Goal: Transaction & Acquisition: Purchase product/service

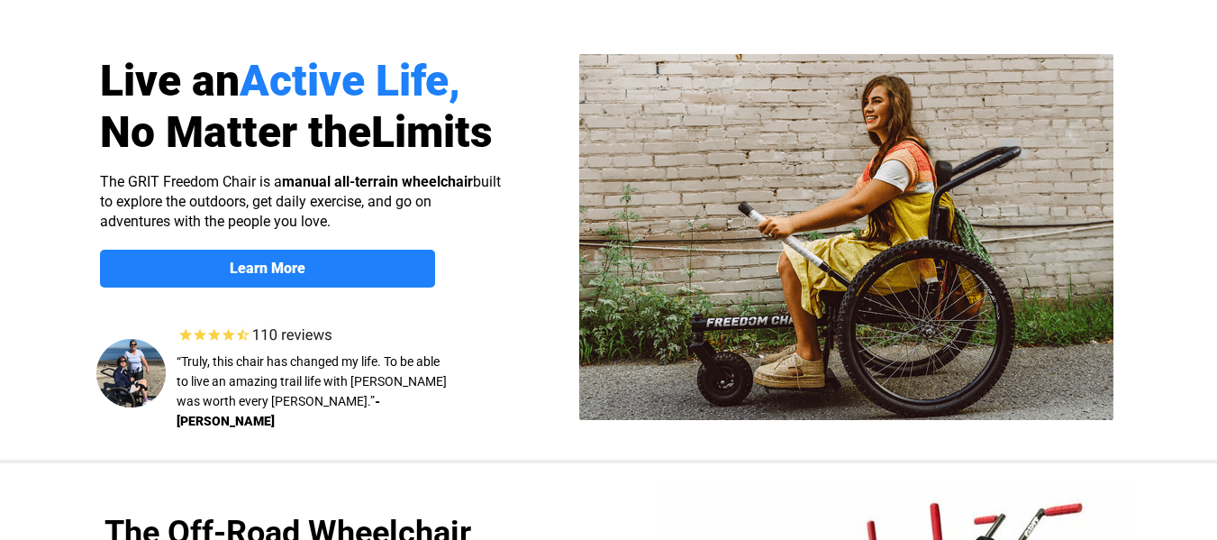
select select "US"
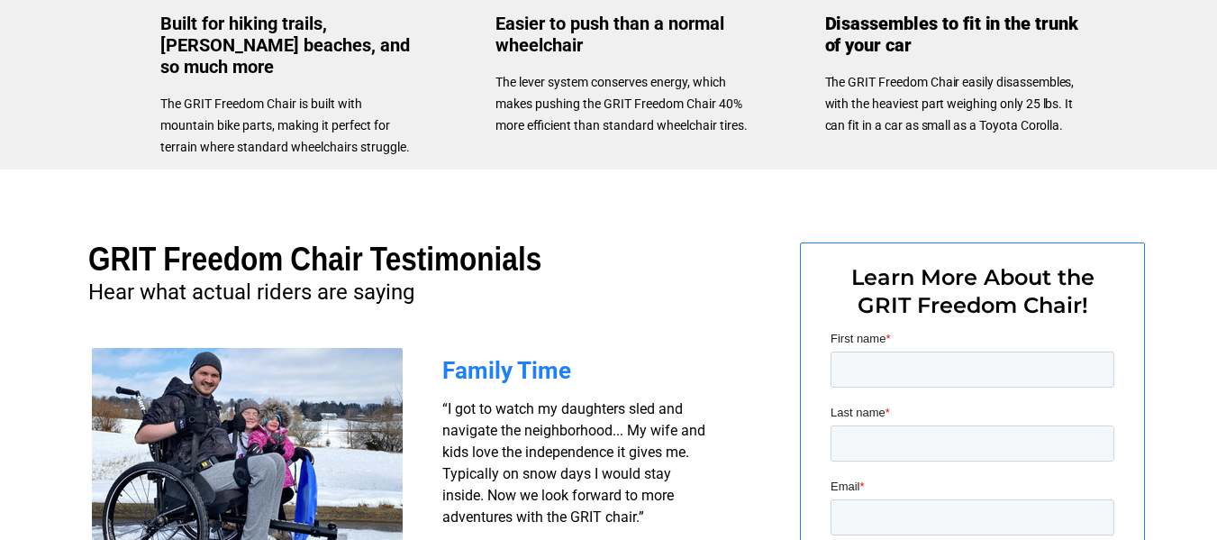
scroll to position [1191, 0]
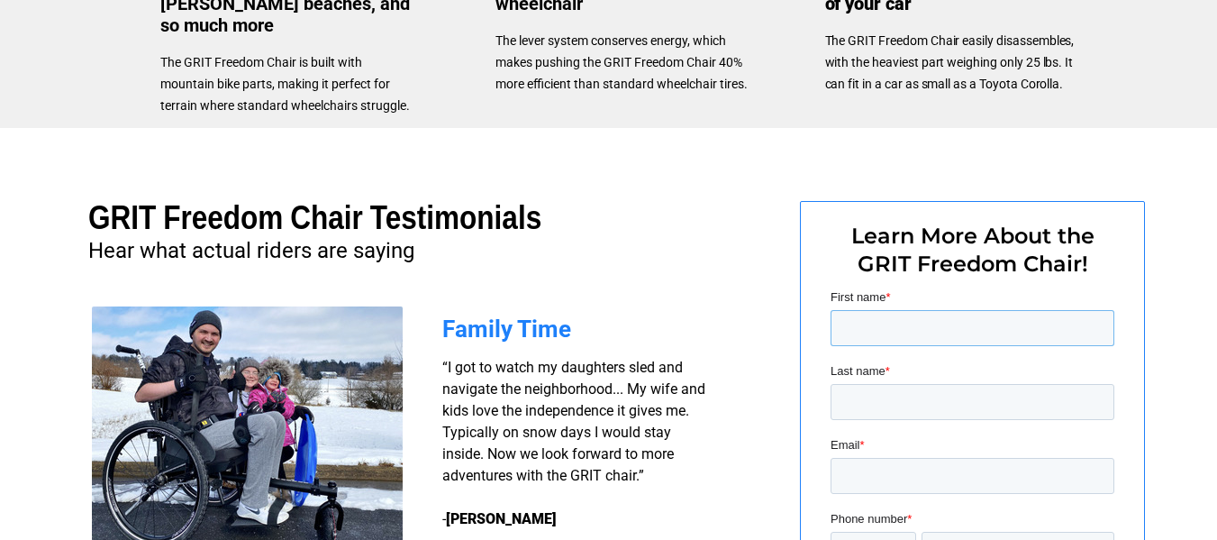
click at [882, 320] on input "First name *" at bounding box center [972, 328] width 284 height 36
type input "[PERSON_NAME]"
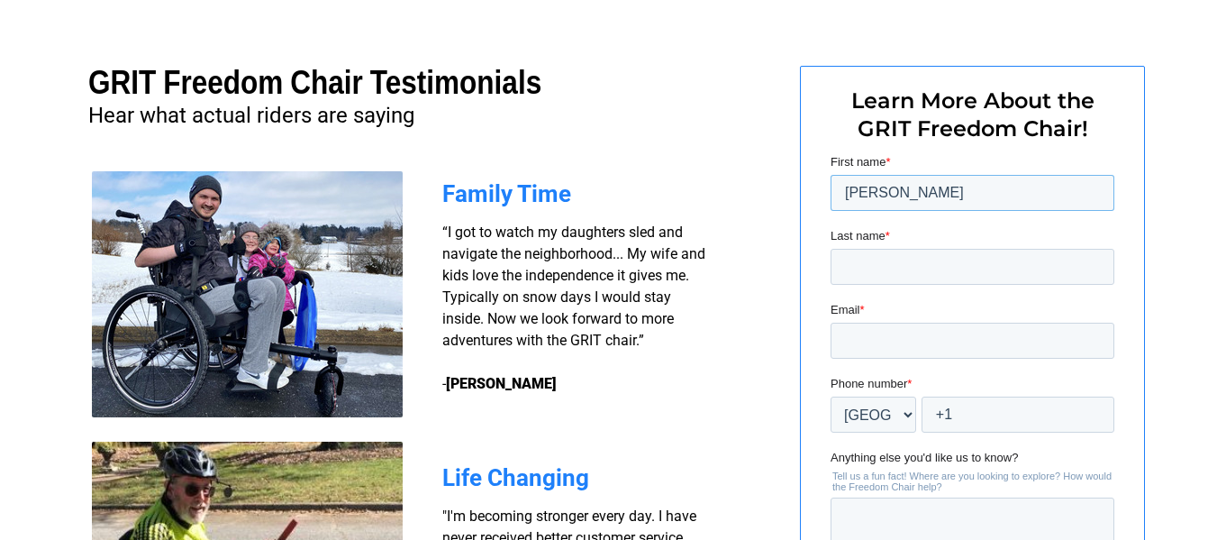
scroll to position [1371, 0]
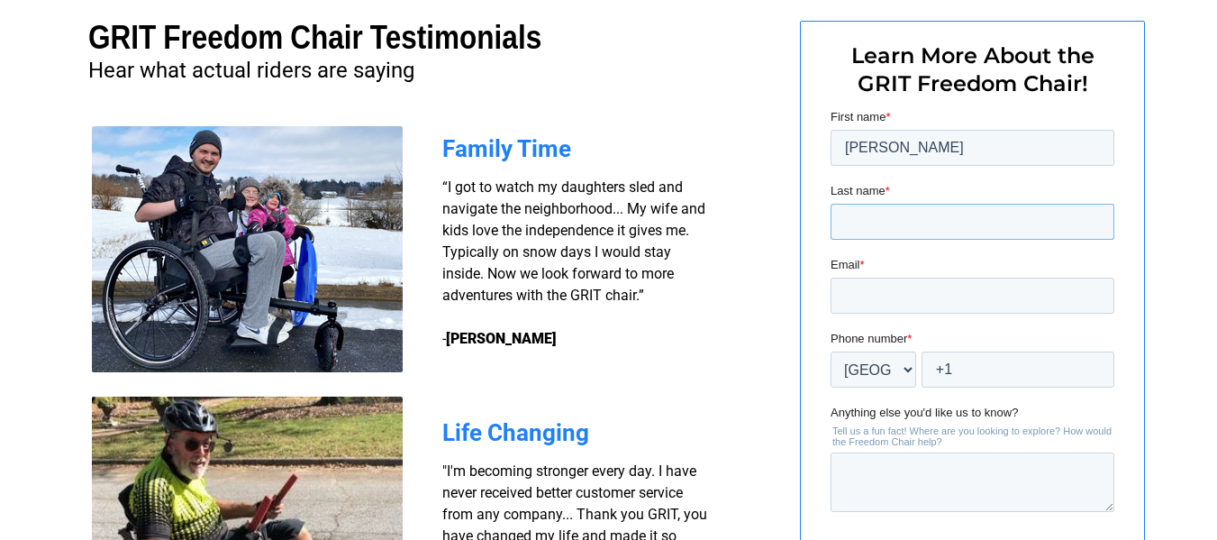
click at [851, 222] on input "Last name *" at bounding box center [972, 222] width 284 height 36
type input "Prassinos"
drag, startPoint x: 863, startPoint y: 298, endPoint x: 870, endPoint y: 313, distance: 16.9
click at [864, 299] on input "Email *" at bounding box center [972, 295] width 284 height 36
type input "[EMAIL_ADDRESS][DOMAIN_NAME]"
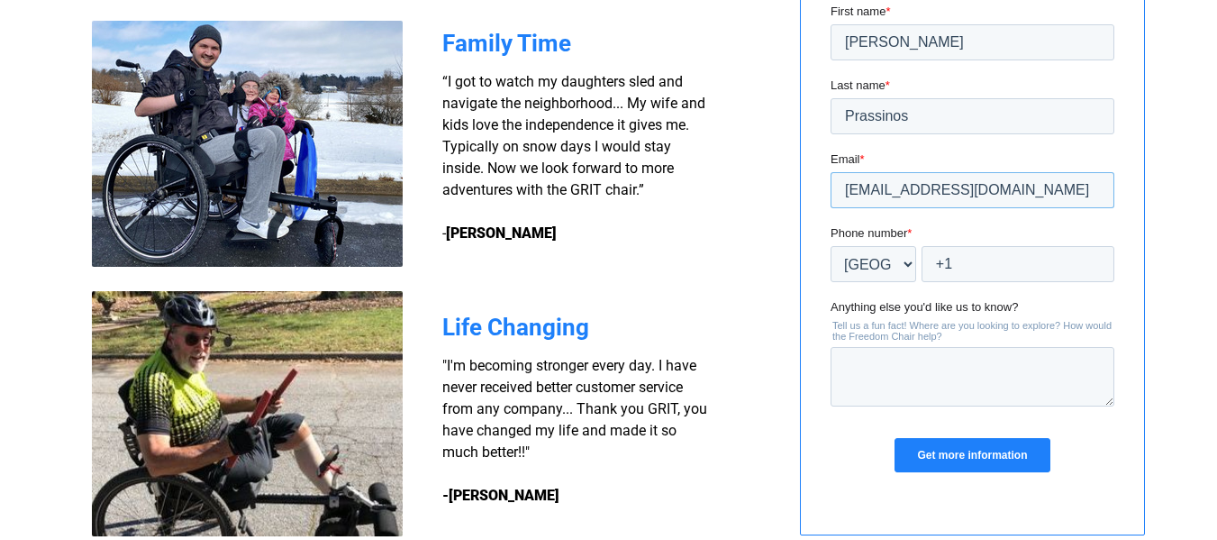
scroll to position [1461, 0]
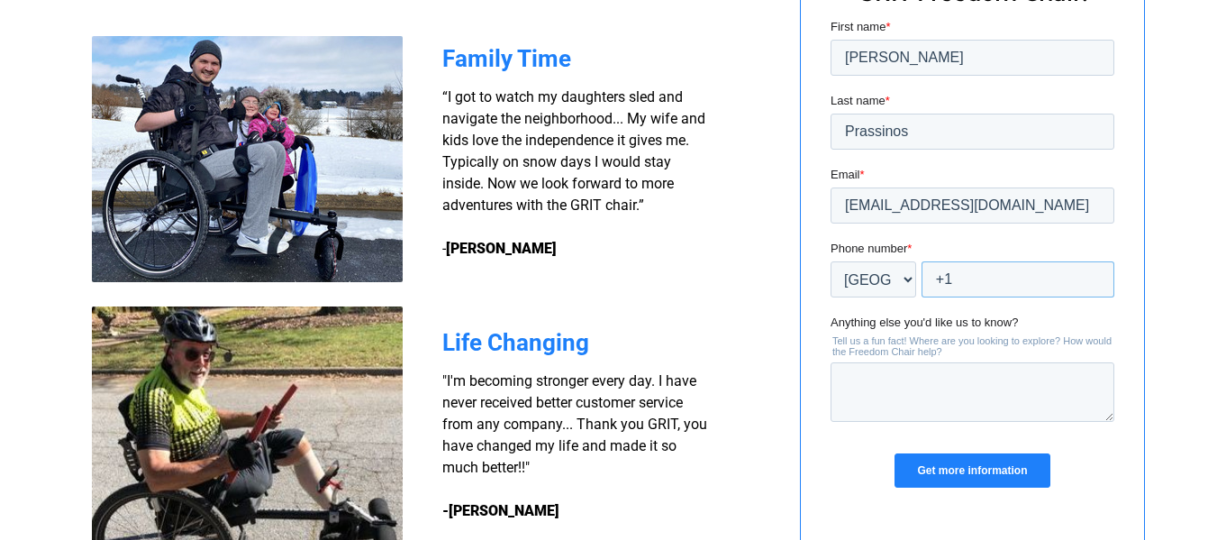
click at [977, 285] on input "+1" at bounding box center [1017, 279] width 193 height 36
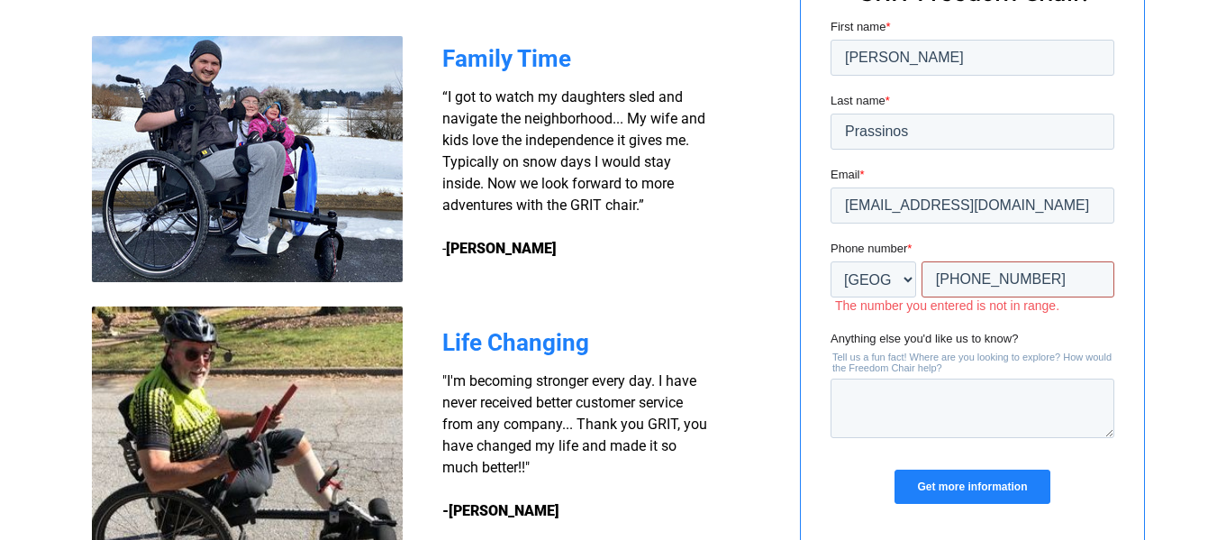
click at [979, 278] on input "+1 913960" at bounding box center [1017, 279] width 193 height 36
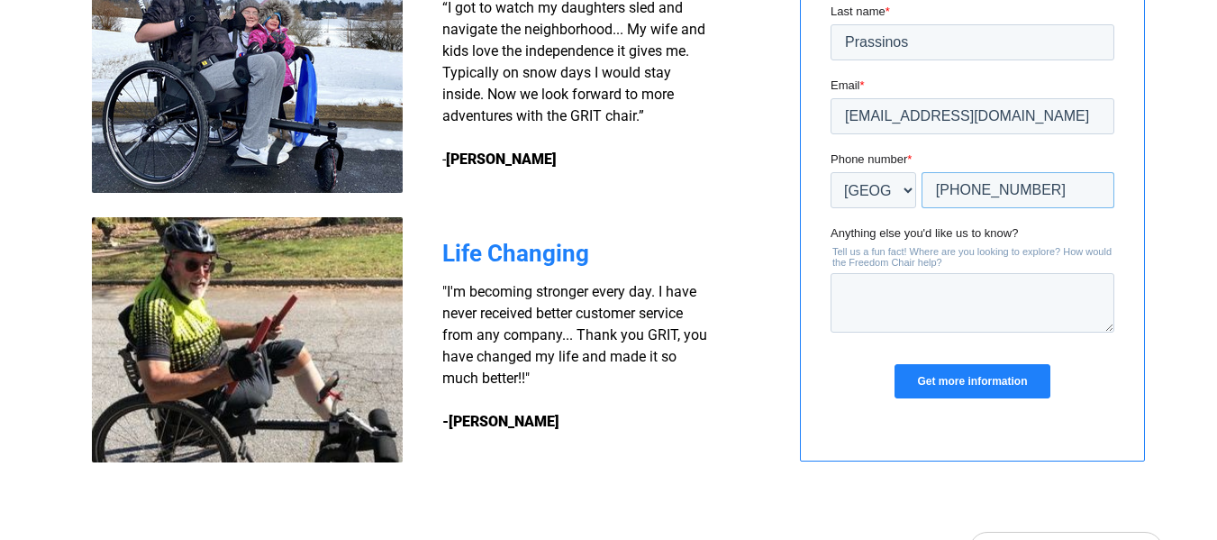
scroll to position [1551, 0]
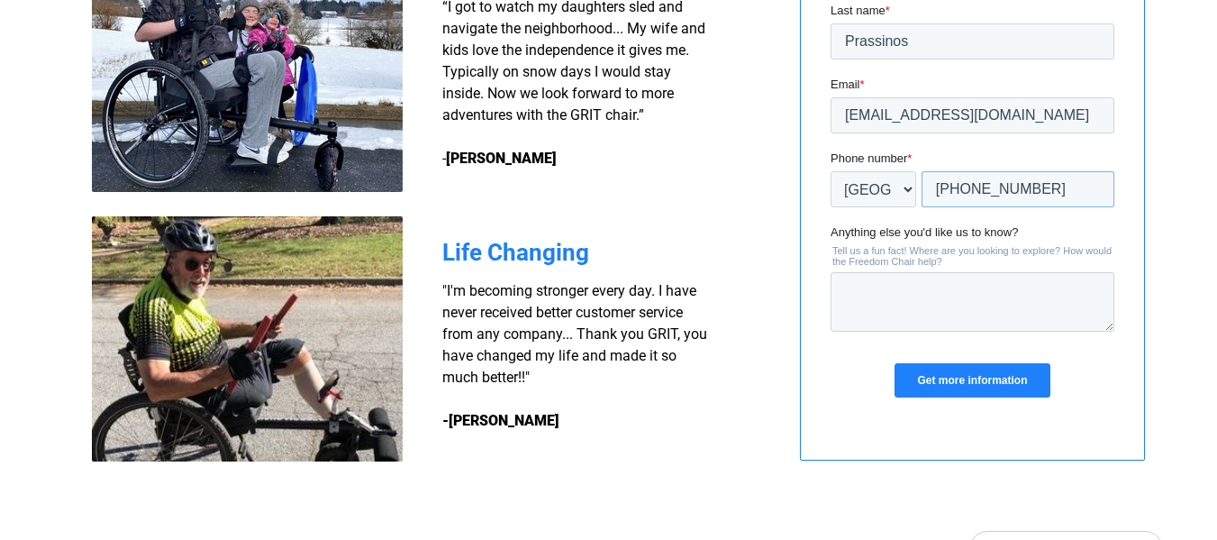
type input "+1 9739601054"
click at [866, 288] on textarea "Anything else you'd like us to know?" at bounding box center [972, 301] width 284 height 59
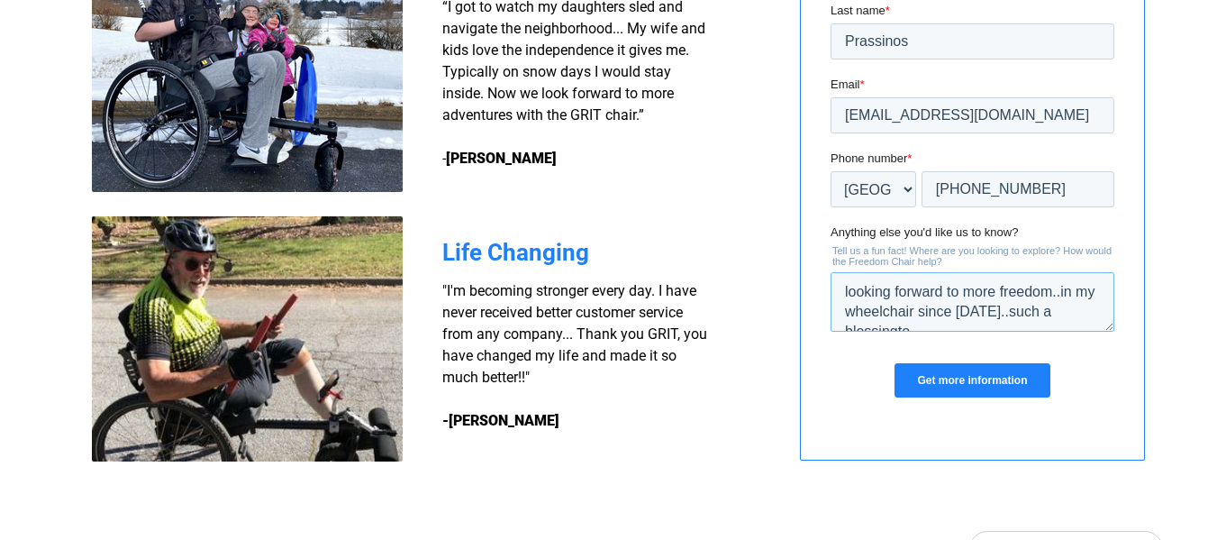
scroll to position [8, 0]
click at [897, 322] on textarea "looking forward to more freedom..in my wheelchair since 2015..such a blessingto…" at bounding box center [972, 301] width 284 height 59
click at [985, 325] on textarea "looking forward to more freedom..in my wheelchair since 2015..such a blessing t…" at bounding box center [972, 301] width 284 height 59
type textarea "looking forward to more freedom..in my wheelchair since [DATE]..such a blessing…"
click at [939, 382] on input "Get more information" at bounding box center [971, 380] width 155 height 34
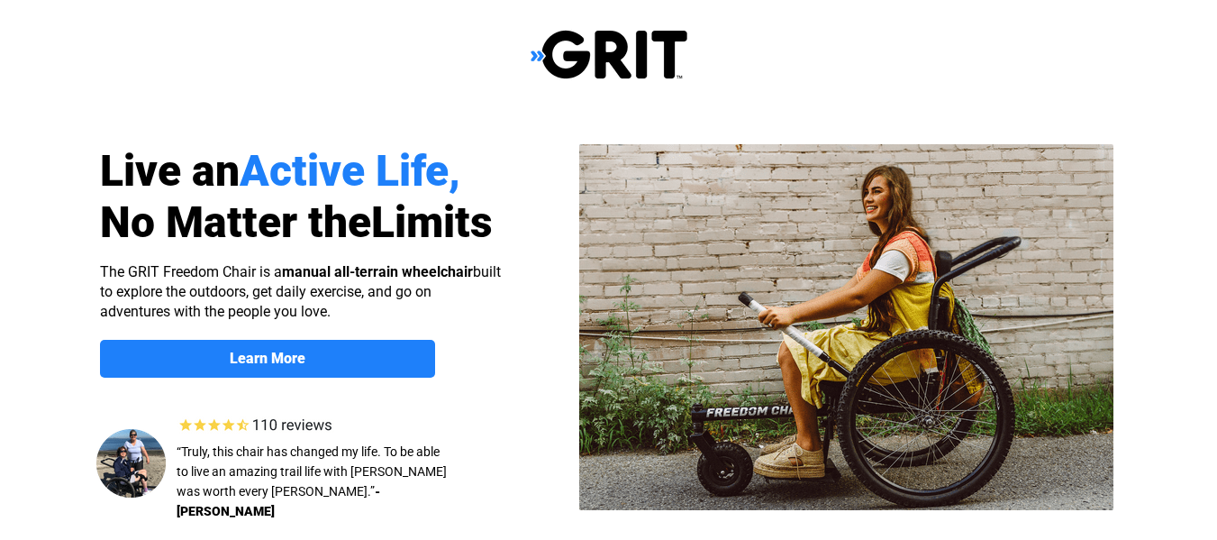
select select "US"
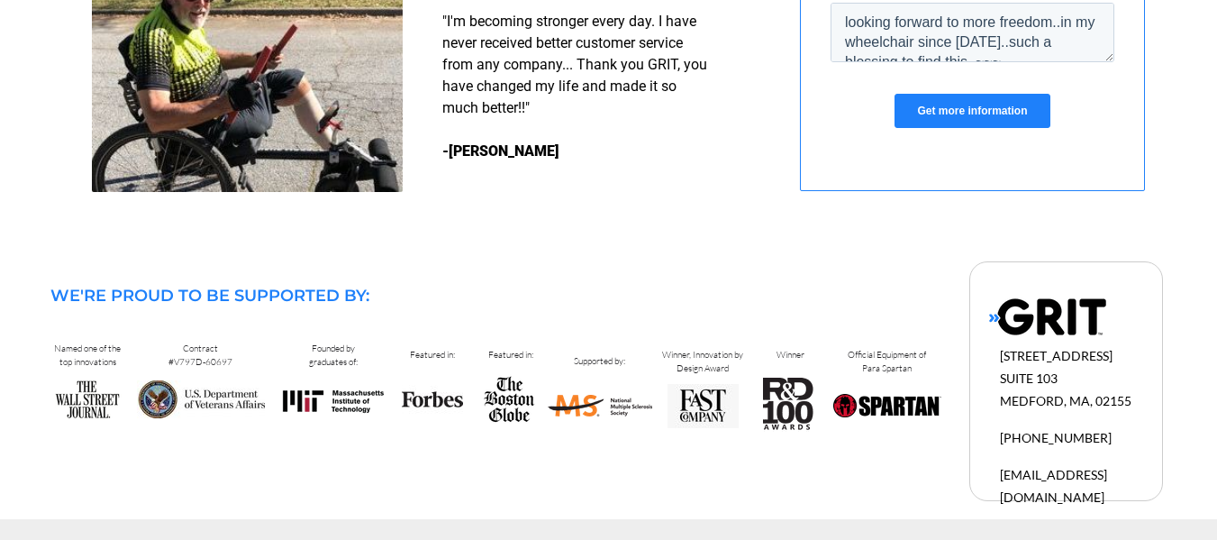
scroll to position [1821, 0]
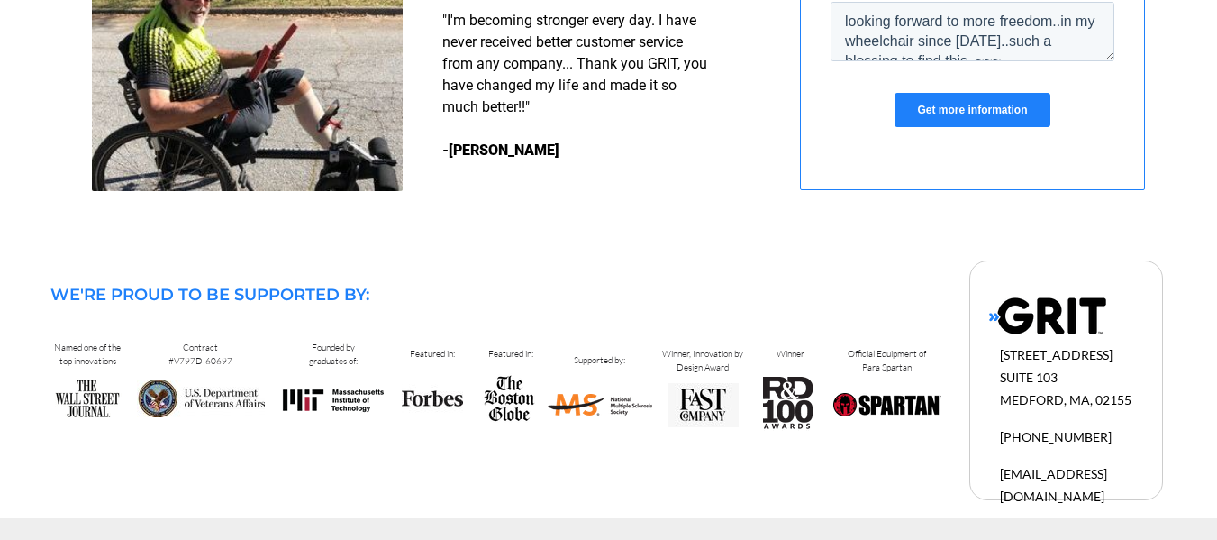
click at [1000, 109] on input "Get more information" at bounding box center [971, 110] width 155 height 34
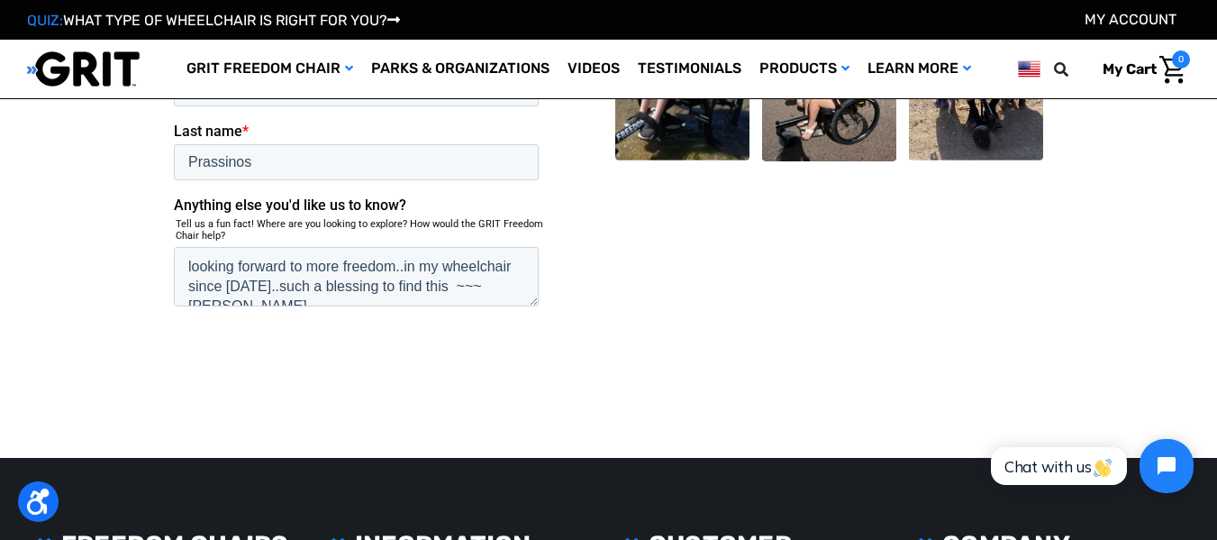
scroll to position [540, 0]
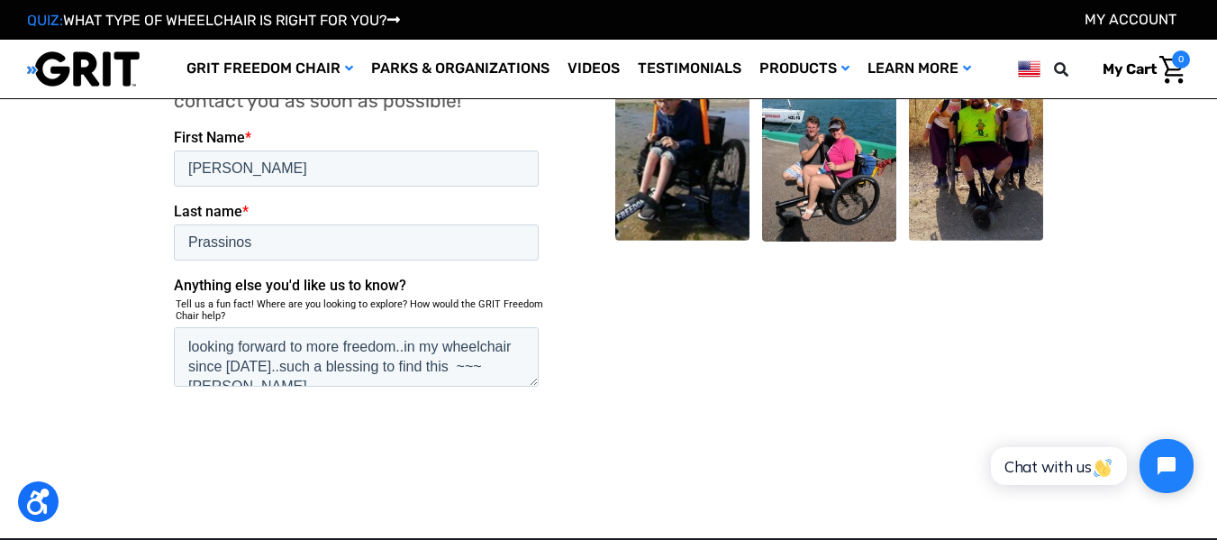
click at [228, 433] on input "Submit" at bounding box center [217, 451] width 86 height 36
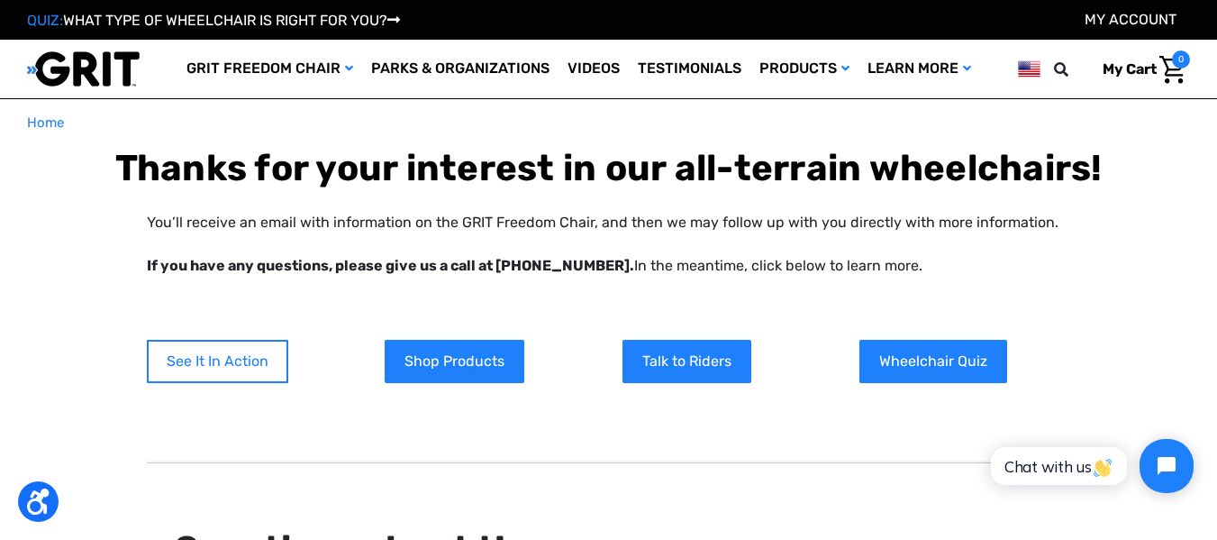
click at [215, 362] on link "See It In Action" at bounding box center [217, 361] width 141 height 43
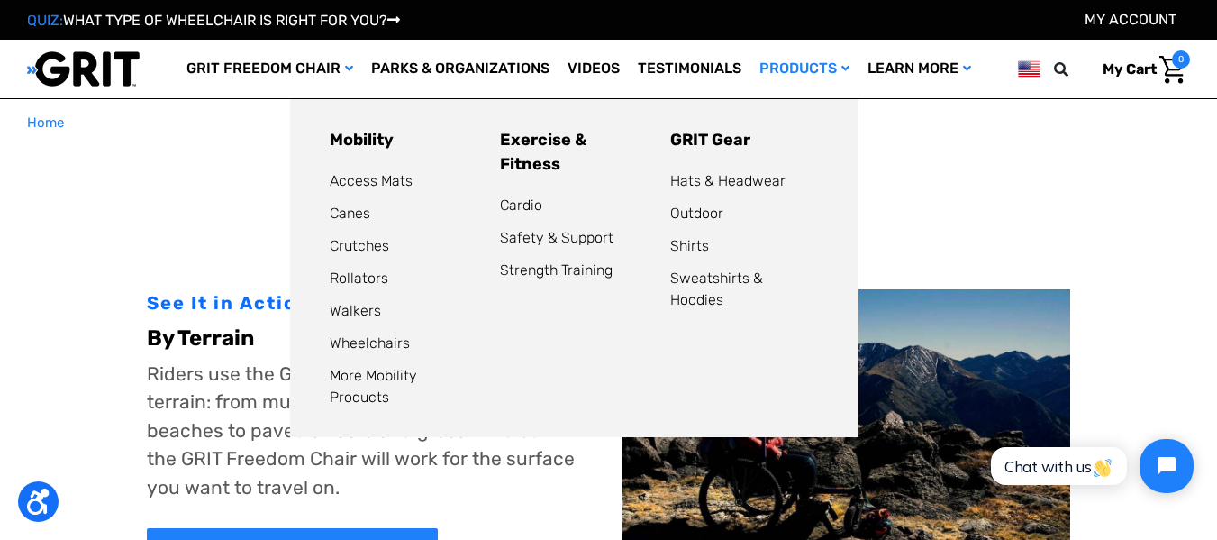
click at [808, 74] on link "Products" at bounding box center [804, 69] width 108 height 59
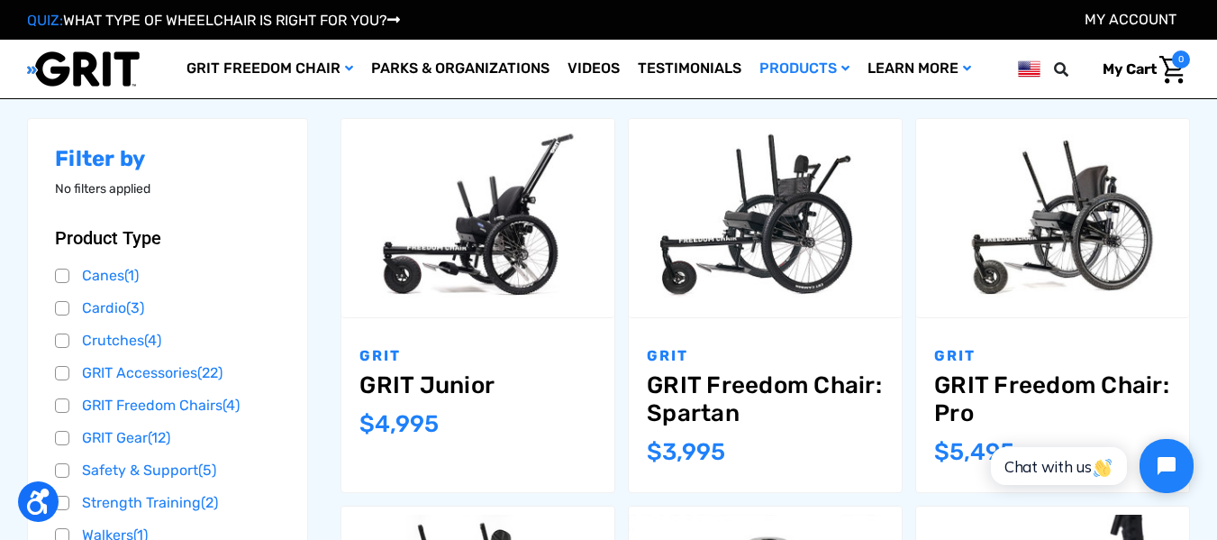
scroll to position [450, 0]
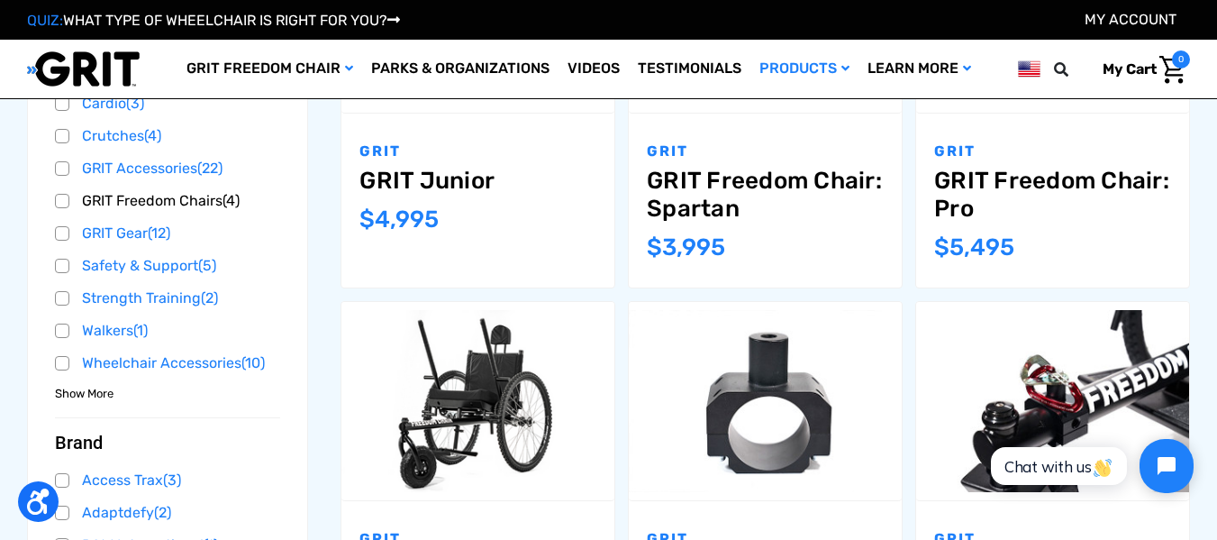
click at [59, 201] on link "GRIT Freedom Chairs (4)" at bounding box center [167, 200] width 225 height 27
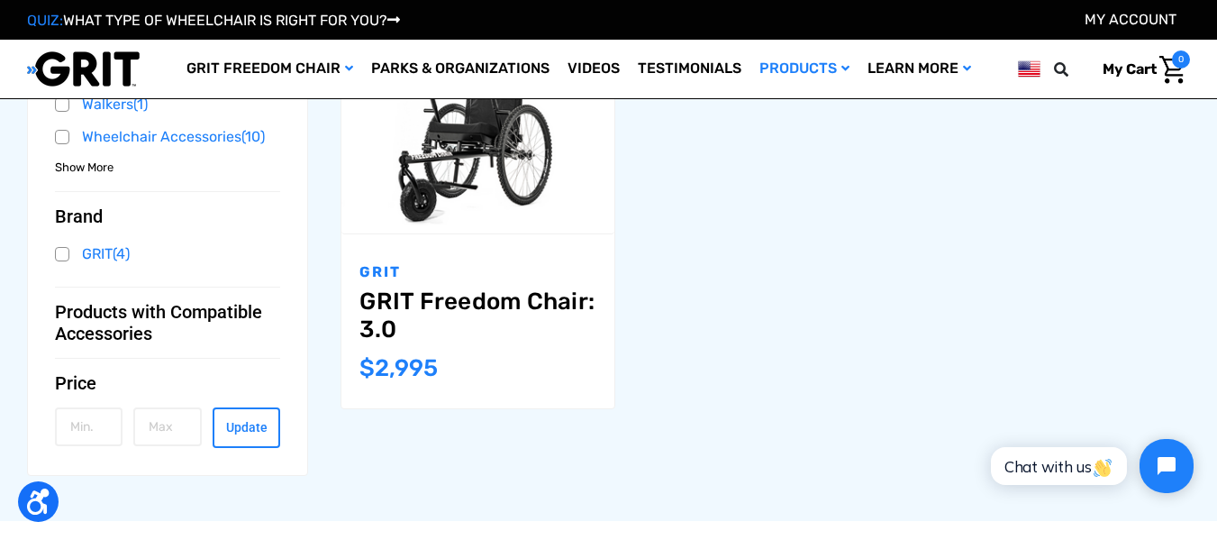
scroll to position [721, 0]
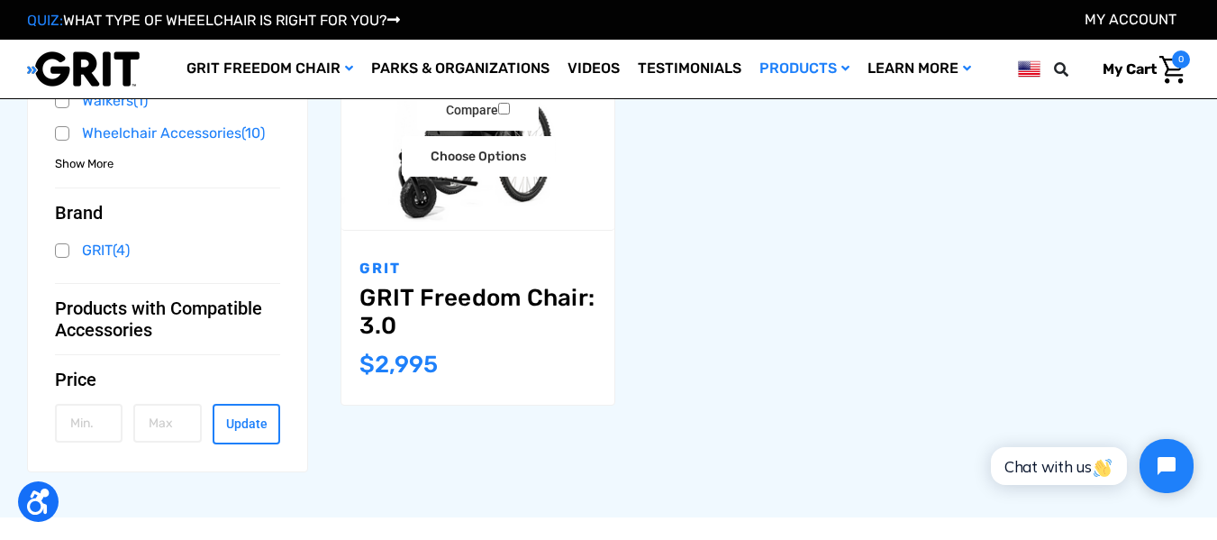
click at [507, 297] on link "GRIT Freedom Chair: 3.0" at bounding box center [477, 312] width 237 height 56
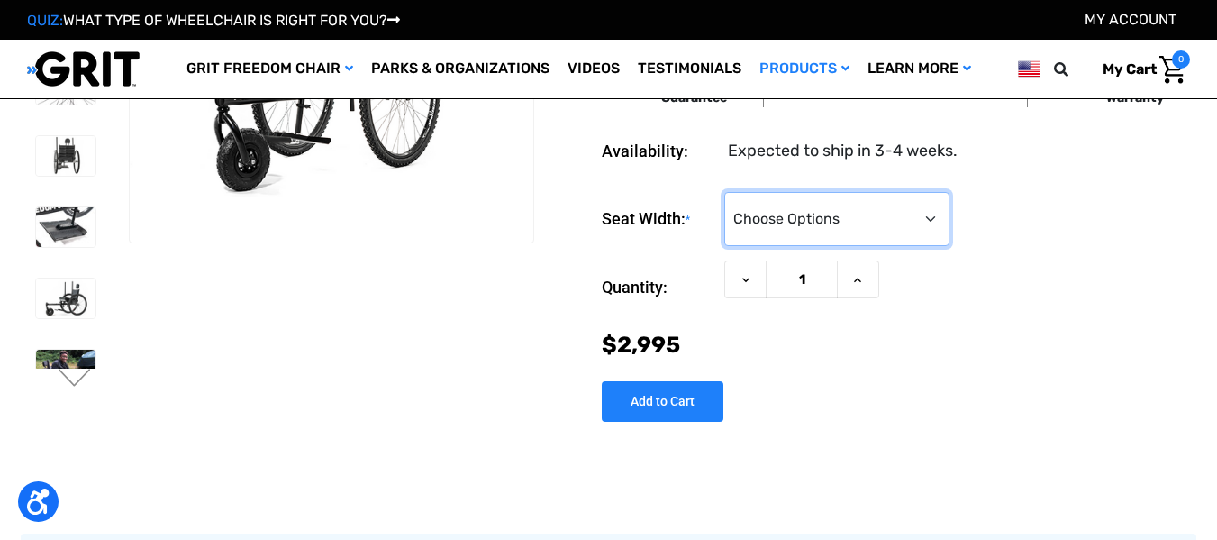
click at [921, 220] on select "Choose Options 16" 18" 20"" at bounding box center [836, 218] width 225 height 54
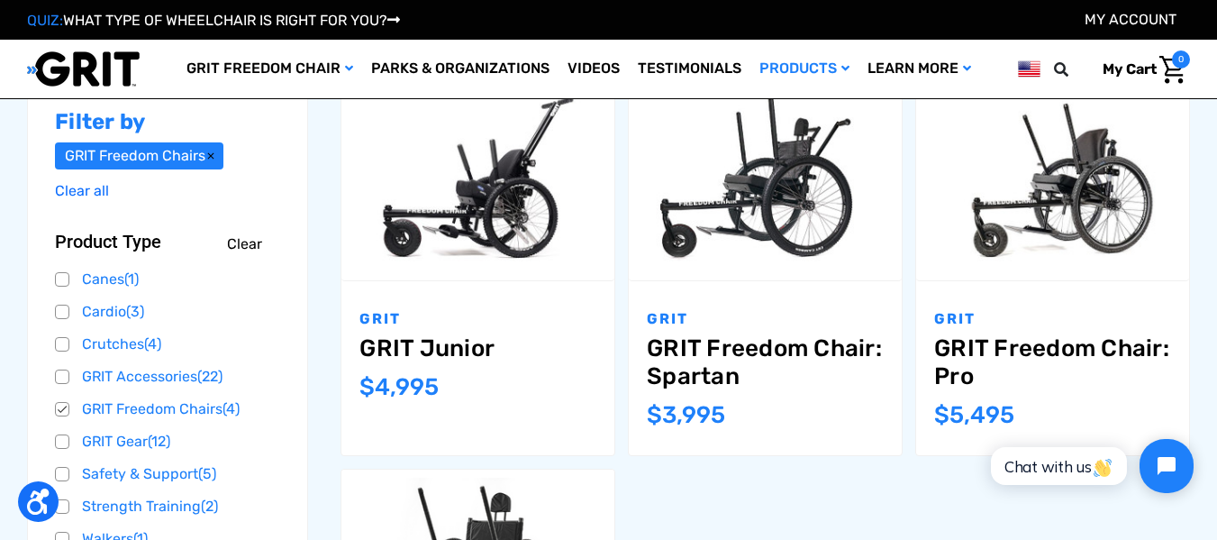
scroll to position [180, 0]
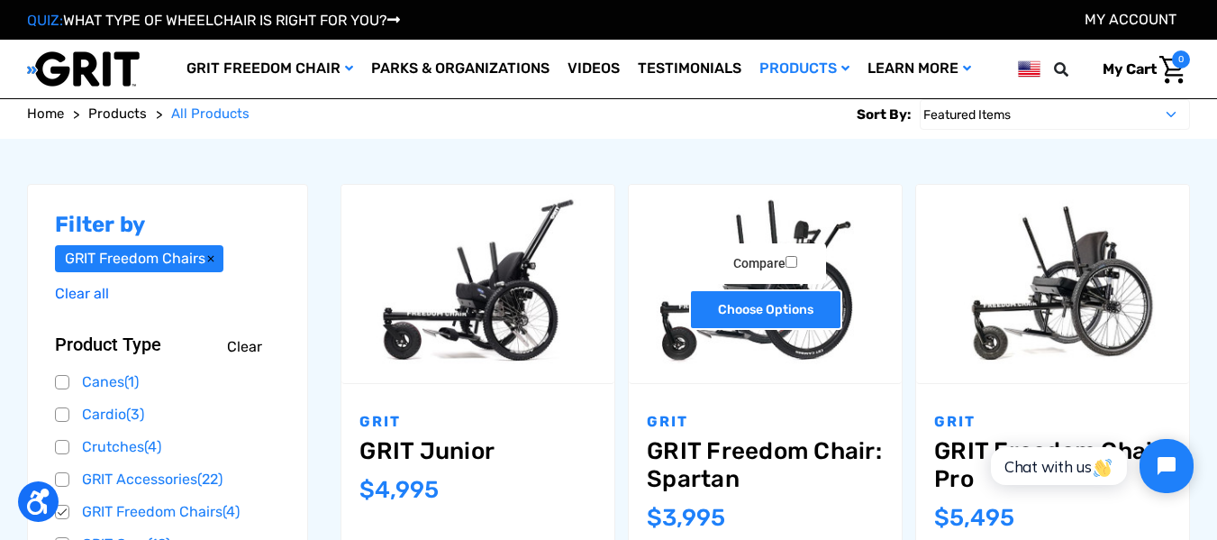
click at [737, 300] on link "Choose Options" at bounding box center [765, 309] width 153 height 41
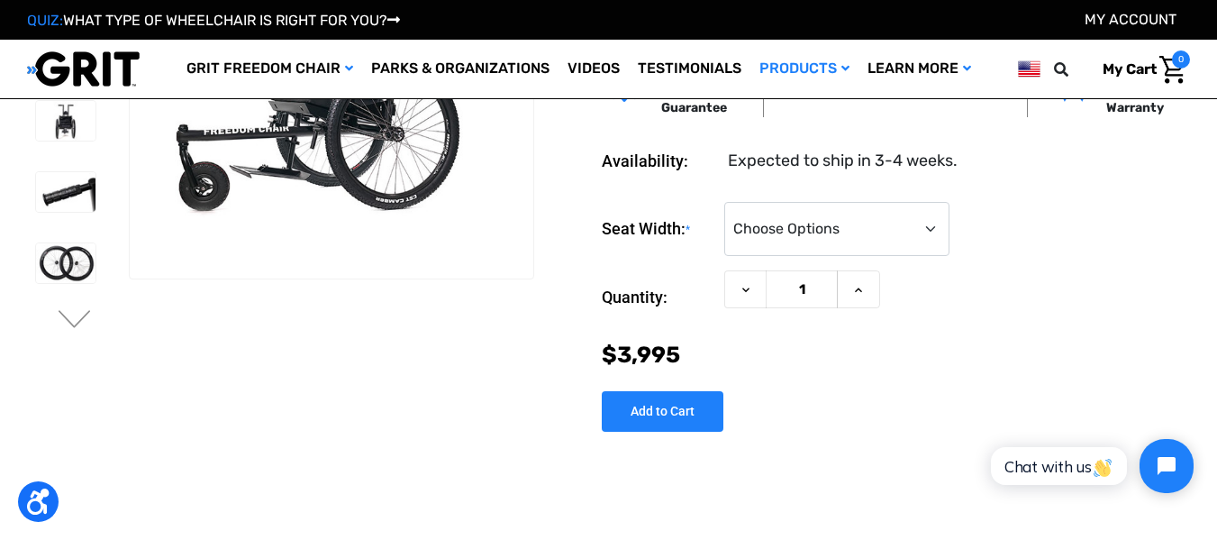
scroll to position [180, 0]
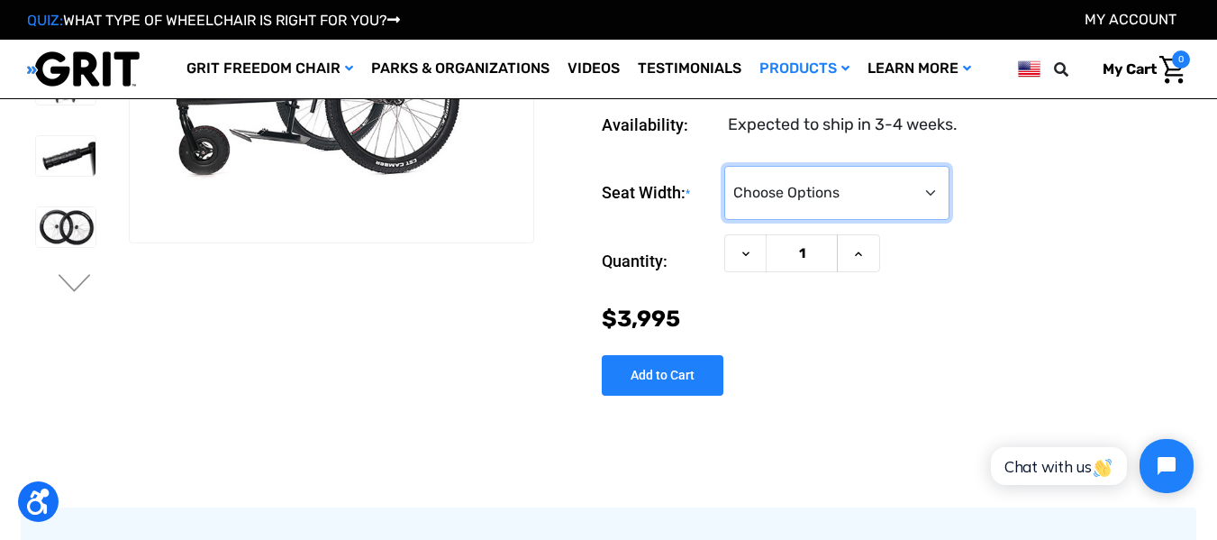
click at [920, 188] on select "Choose Options 16" 18" 20"" at bounding box center [836, 193] width 225 height 54
select select "326"
click at [724, 166] on select "Choose Options 16" 18" 20"" at bounding box center [836, 193] width 225 height 54
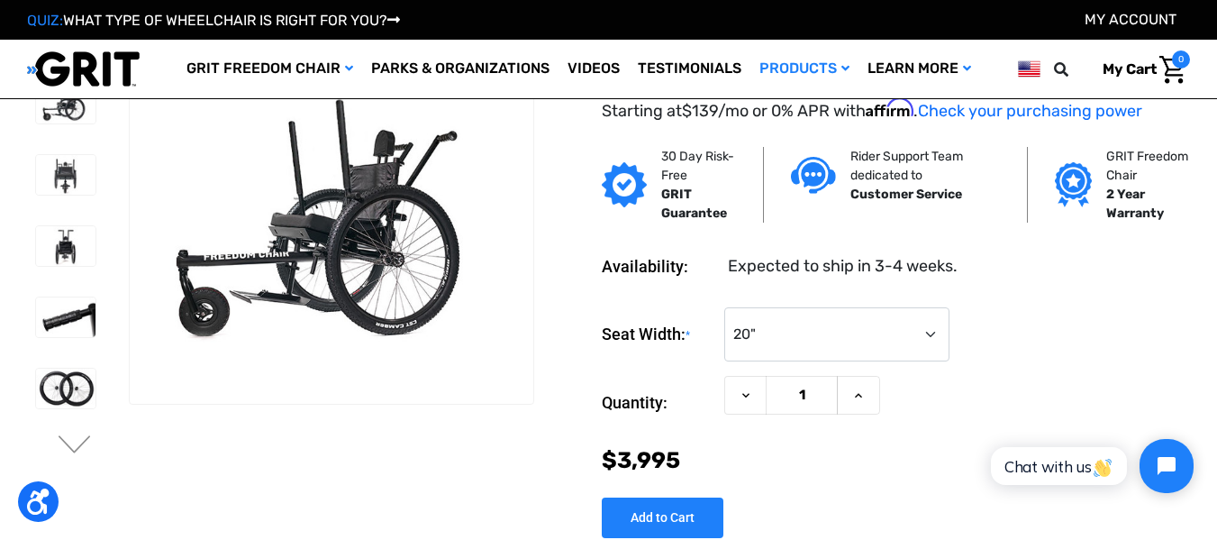
scroll to position [0, 0]
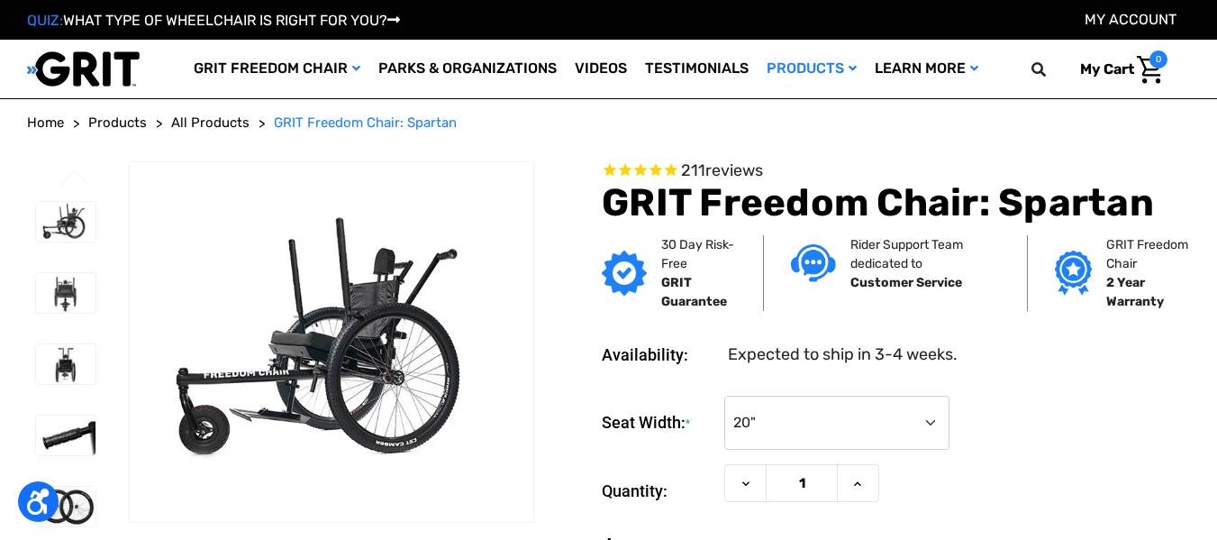
select select "326"
